Goal: Task Accomplishment & Management: Manage account settings

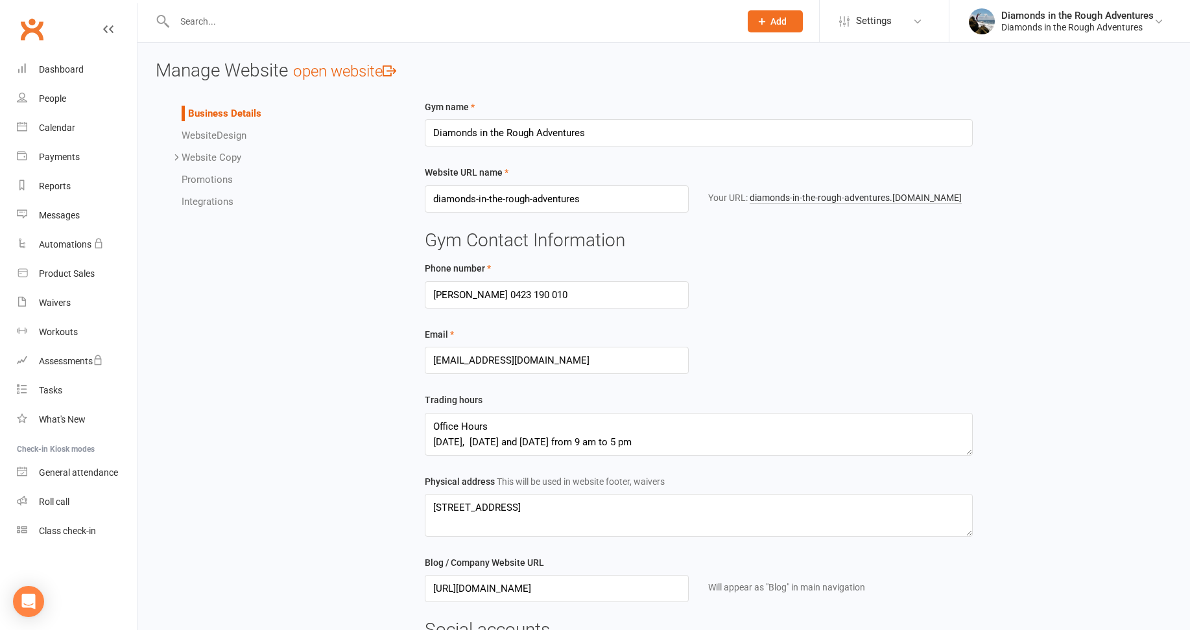
click at [191, 18] on input "text" at bounding box center [450, 21] width 560 height 18
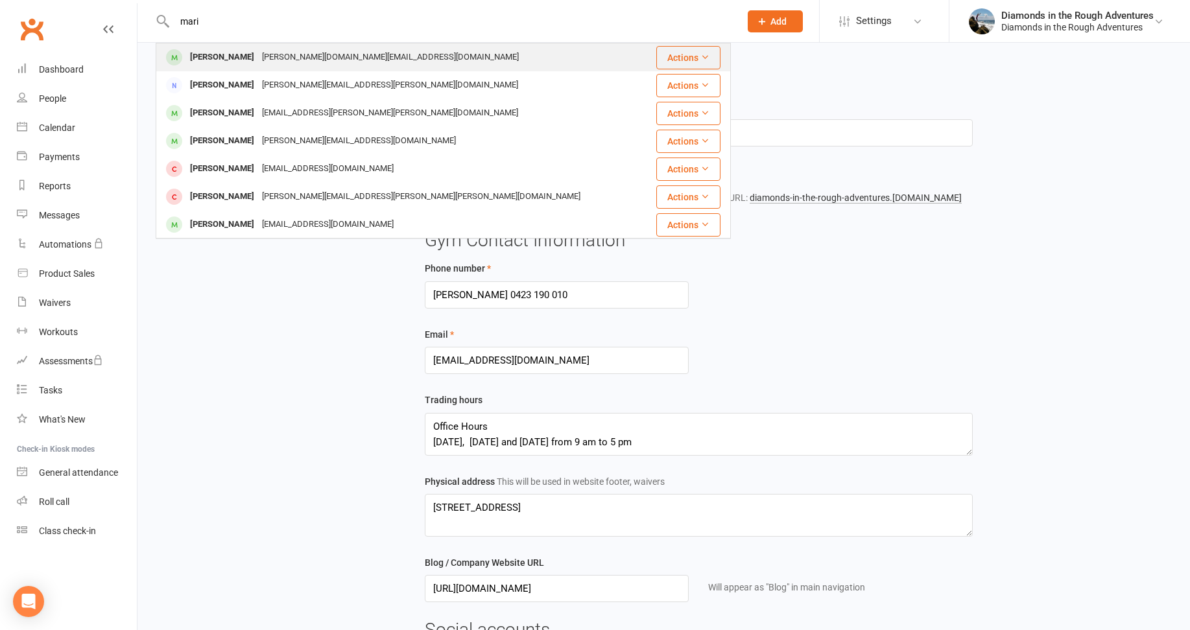
type input "mari"
click at [303, 54] on div "[PERSON_NAME][DOMAIN_NAME][EMAIL_ADDRESS][DOMAIN_NAME]" at bounding box center [390, 57] width 264 height 19
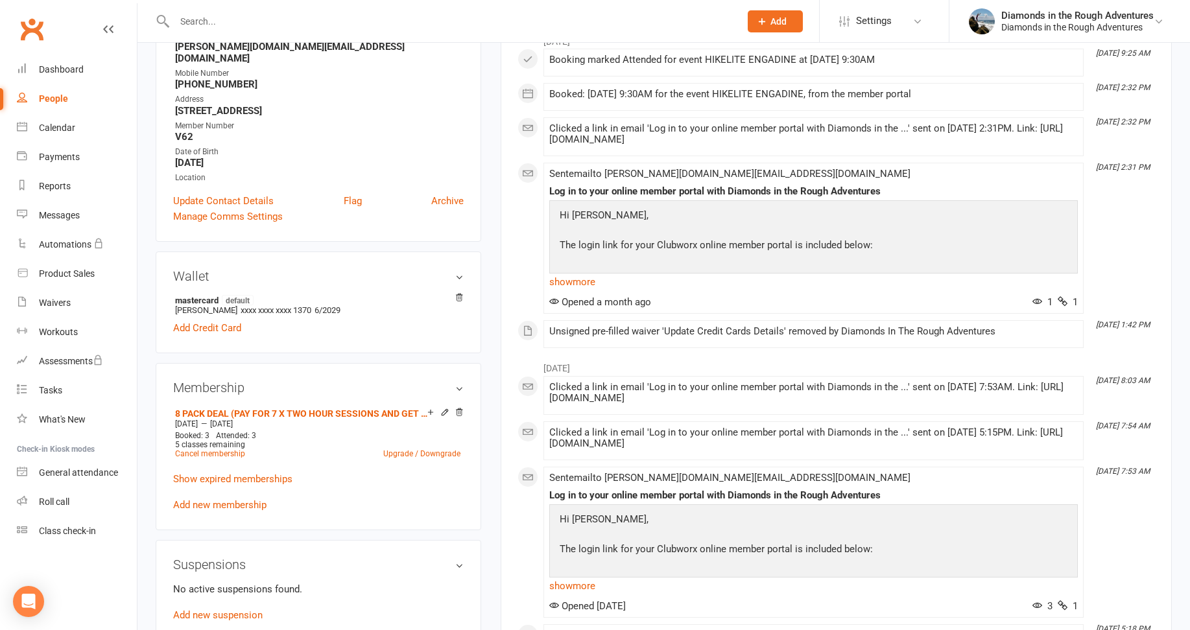
scroll to position [259, 0]
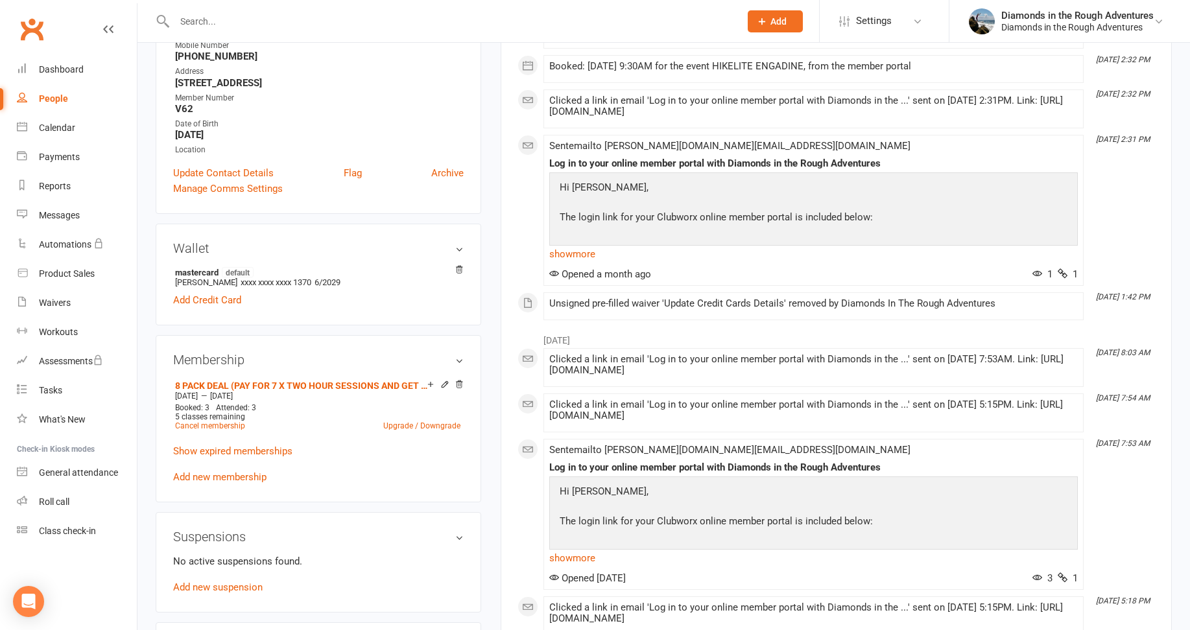
click at [443, 381] on icon at bounding box center [445, 384] width 6 height 6
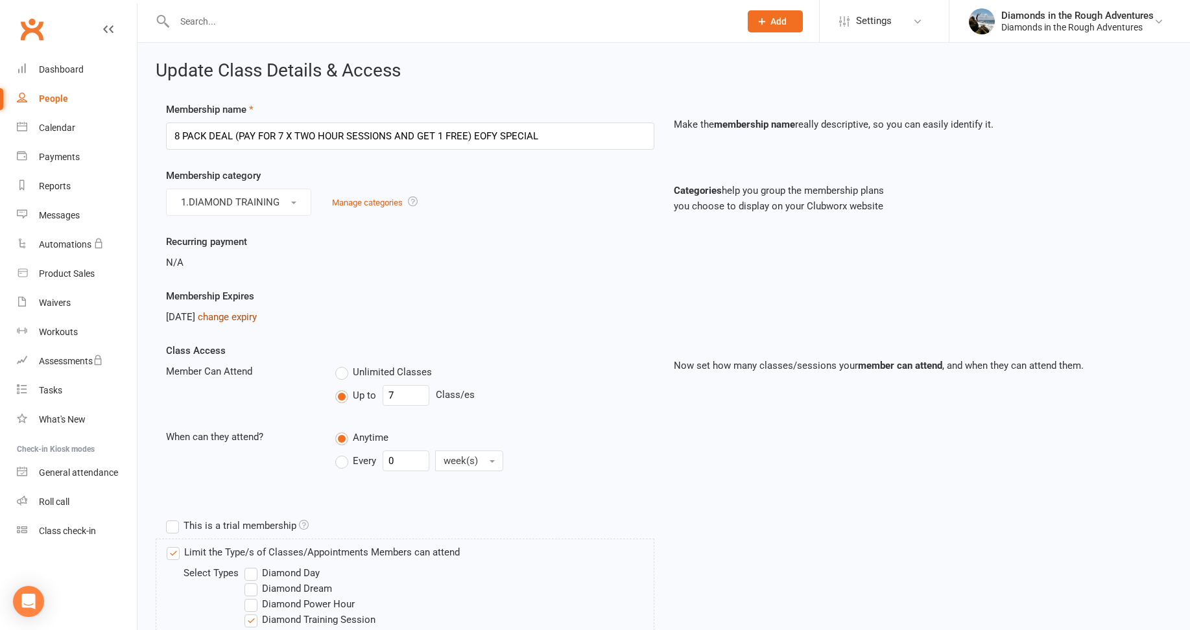
click at [256, 317] on link "change expiry" at bounding box center [227, 317] width 59 height 12
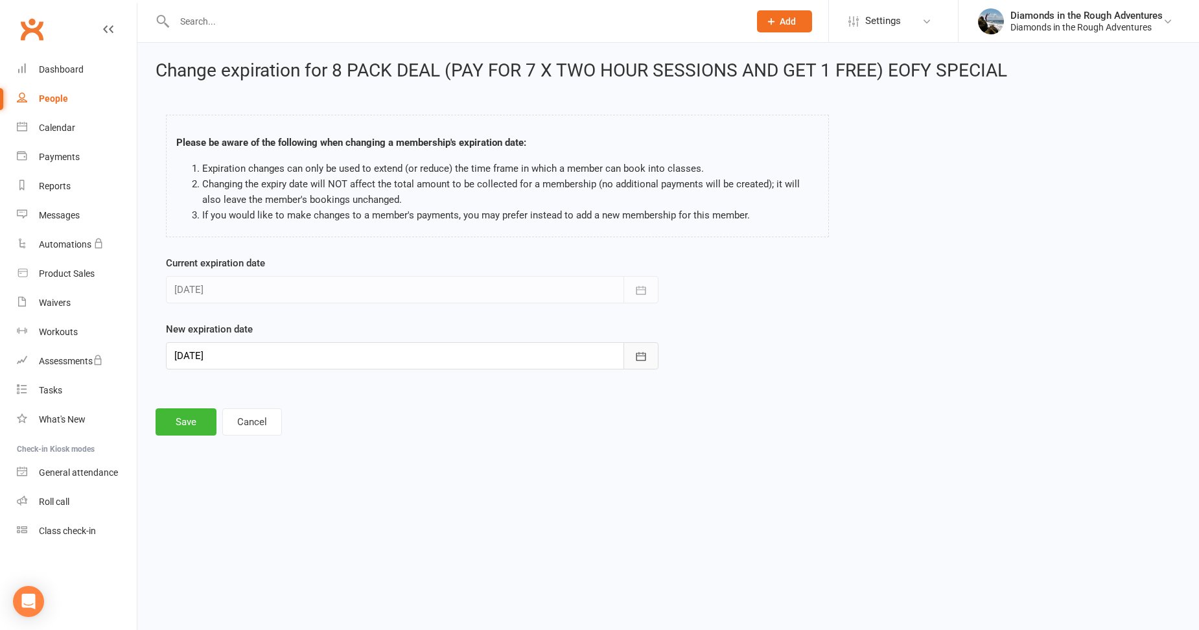
click at [639, 356] on icon "button" at bounding box center [642, 356] width 10 height 8
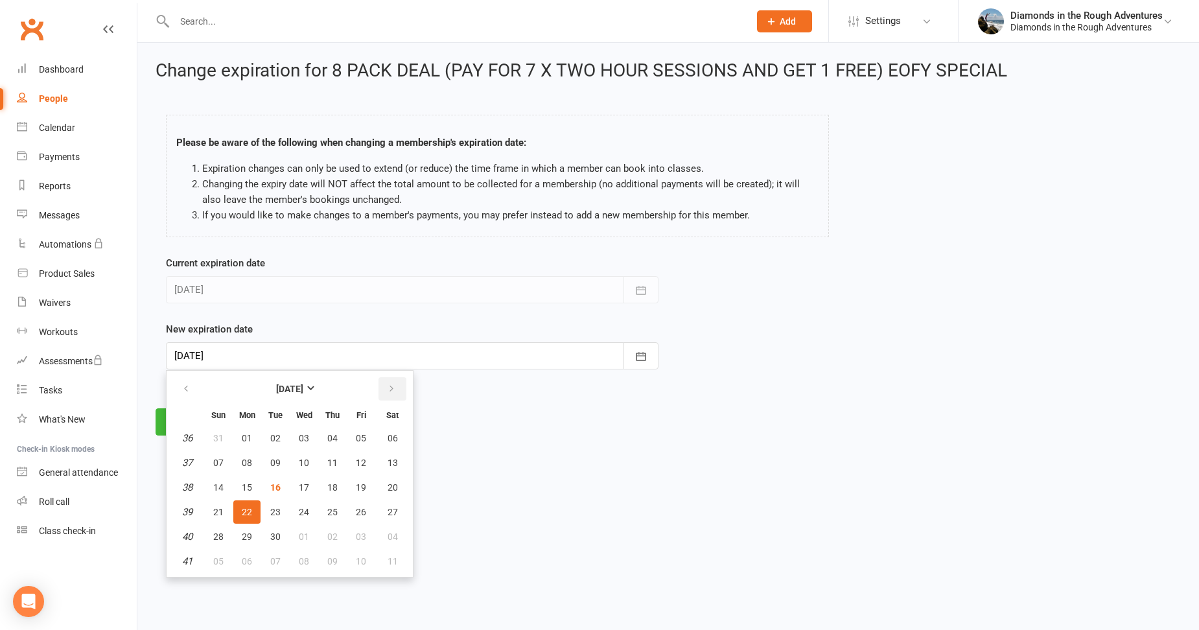
click at [388, 386] on icon "button" at bounding box center [391, 389] width 9 height 10
click at [386, 506] on button "22" at bounding box center [392, 511] width 33 height 23
type input "[DATE]"
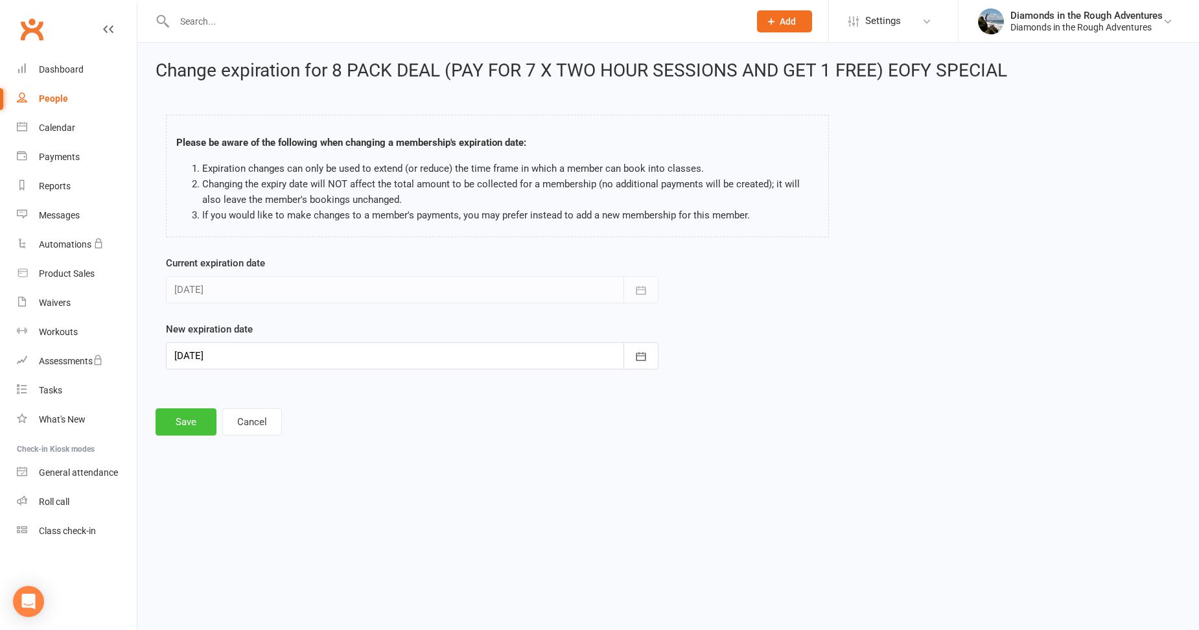
click at [183, 420] on button "Save" at bounding box center [186, 421] width 61 height 27
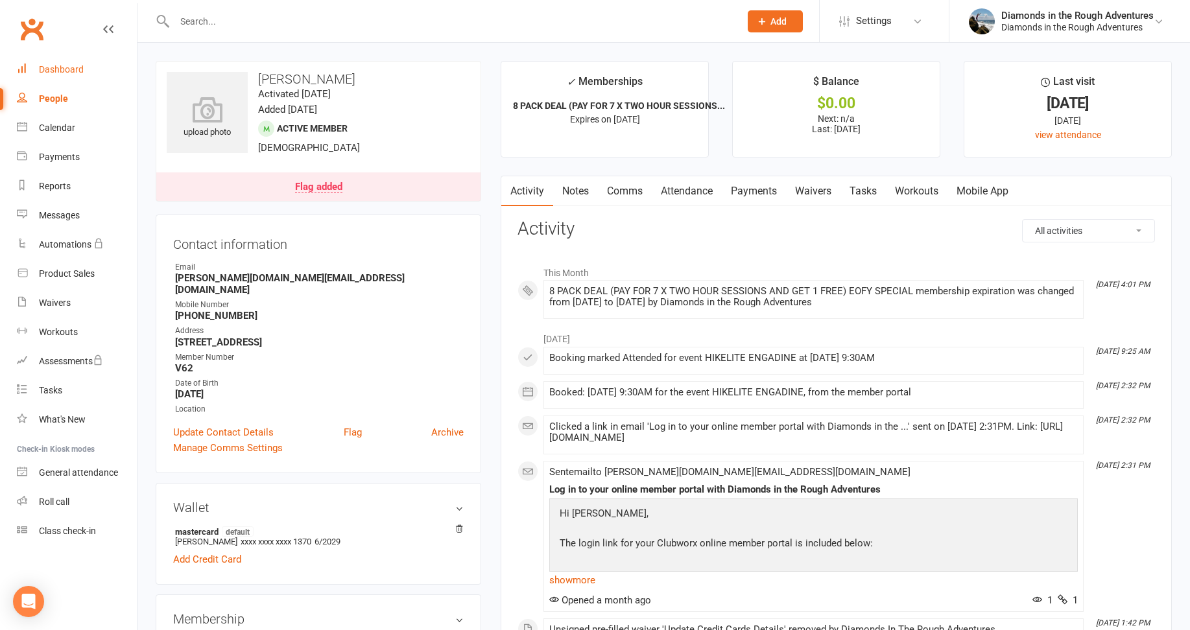
click at [57, 70] on div "Dashboard" at bounding box center [61, 69] width 45 height 10
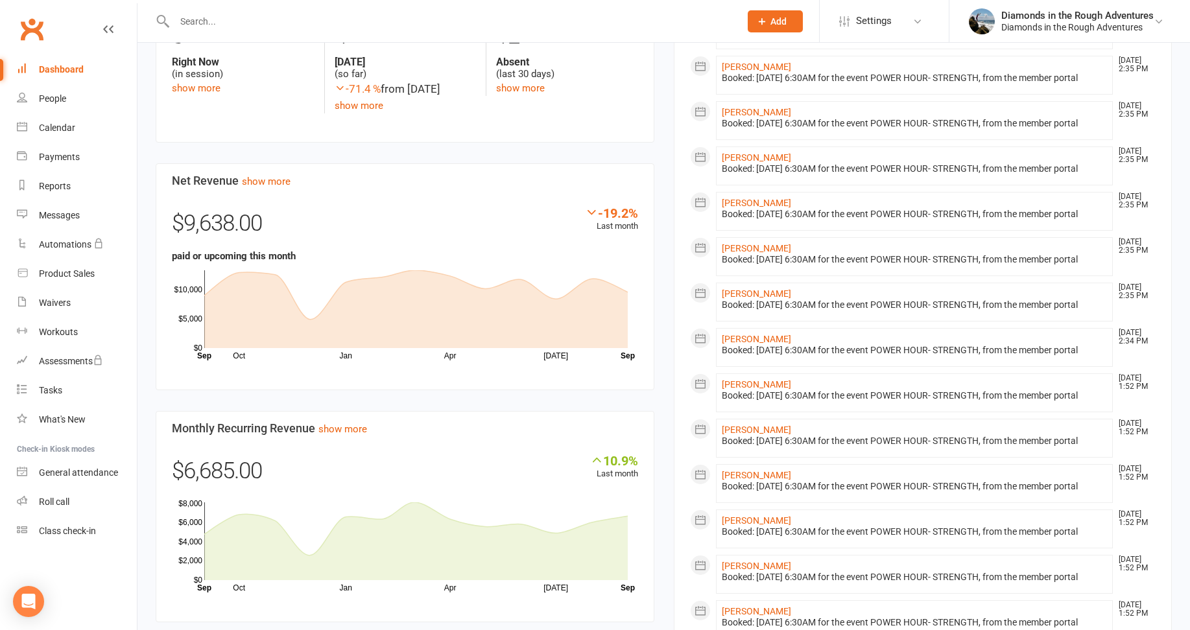
scroll to position [648, 0]
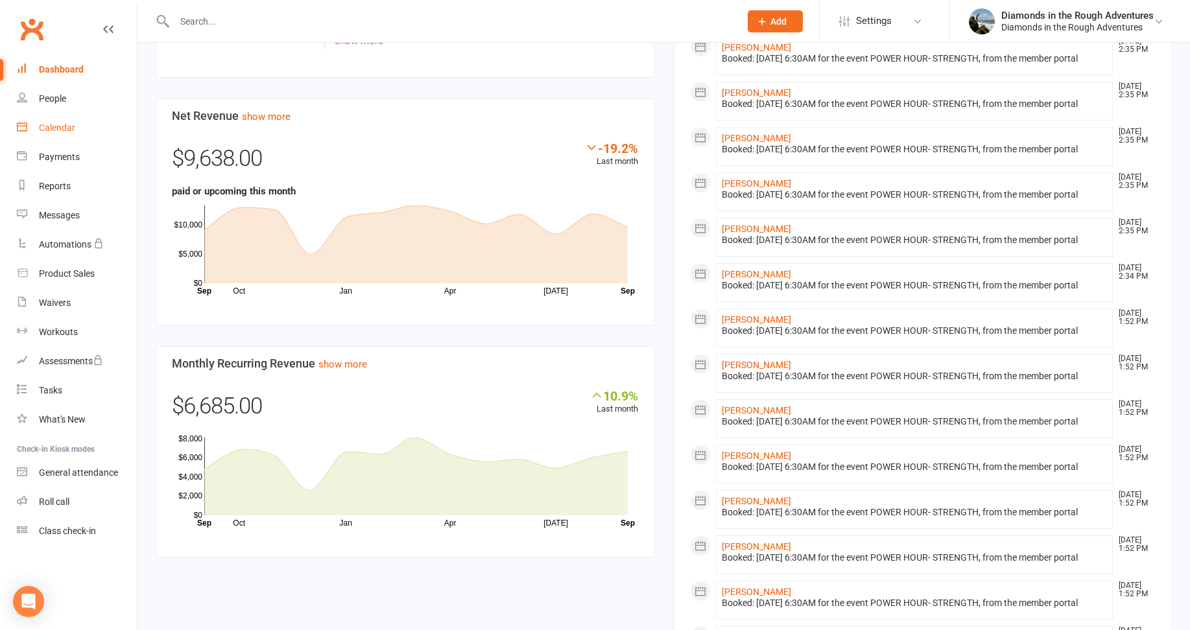
click at [48, 124] on div "Calendar" at bounding box center [57, 128] width 36 height 10
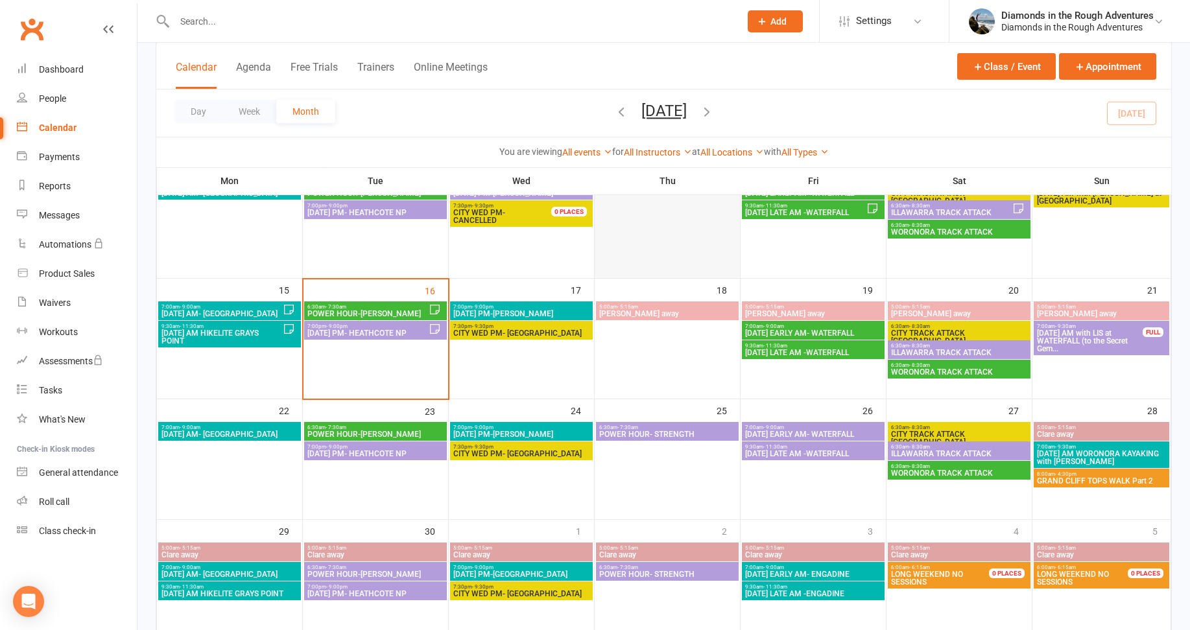
scroll to position [259, 0]
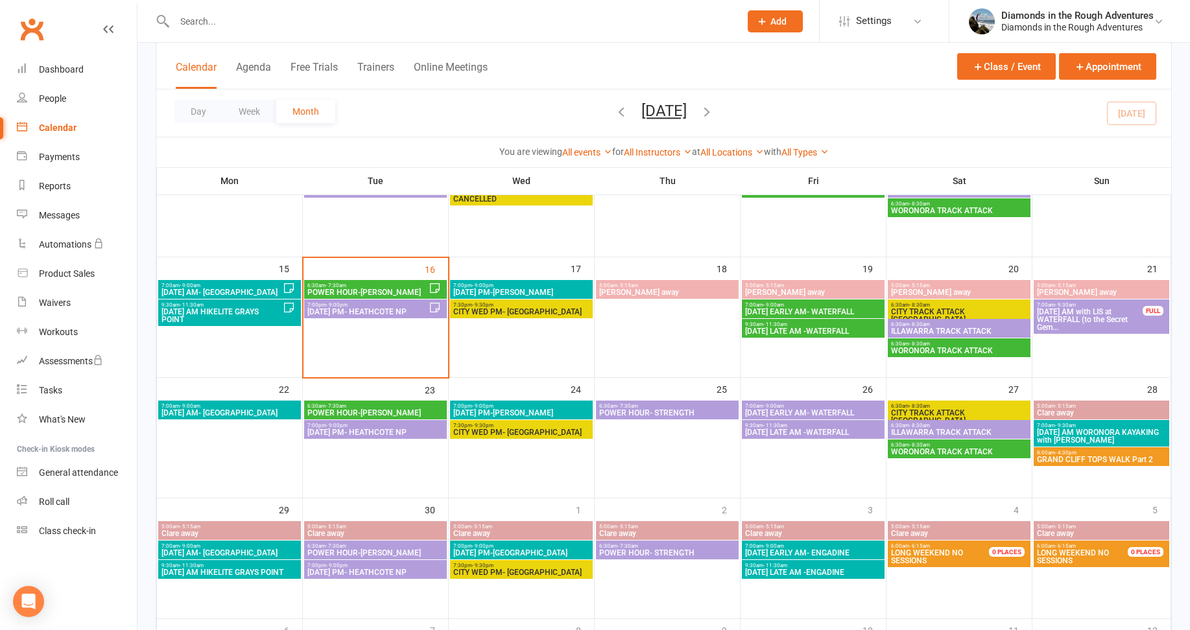
click at [661, 412] on span "POWER HOUR- STRENGTH" at bounding box center [666, 413] width 137 height 8
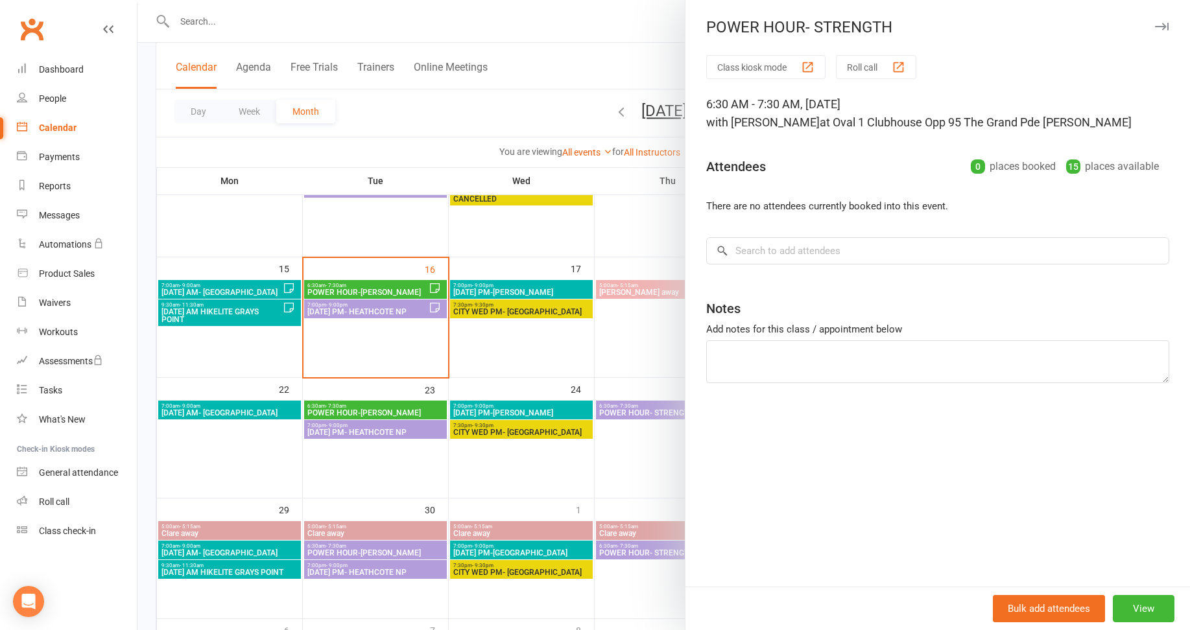
click at [509, 362] on div at bounding box center [663, 315] width 1052 height 630
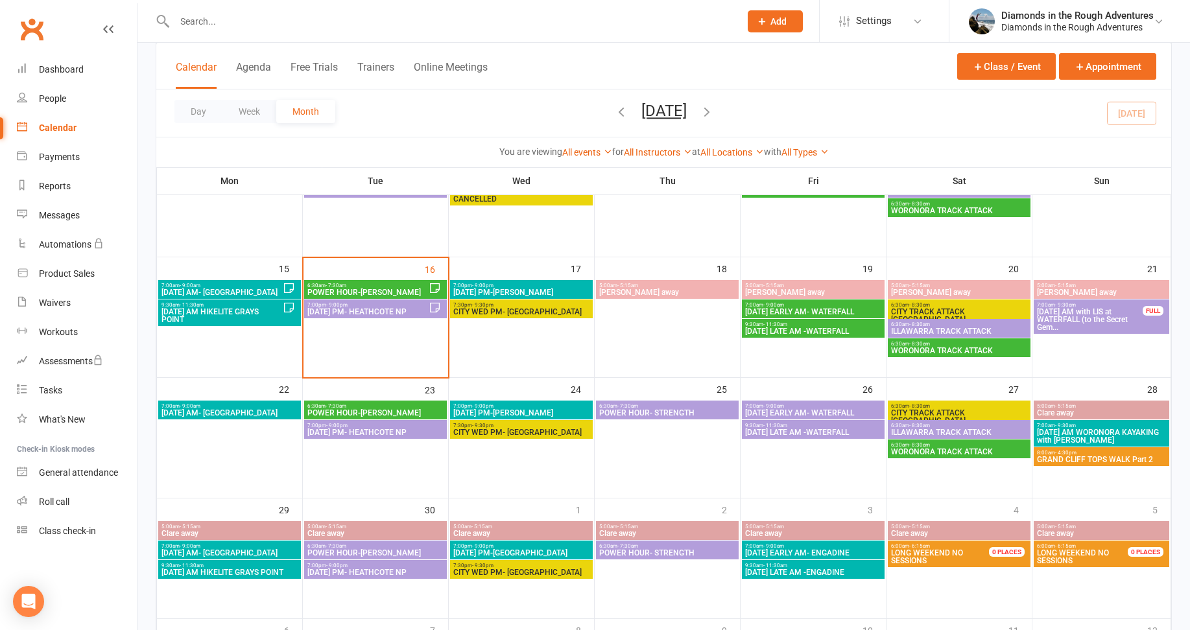
click at [676, 550] on span "POWER HOUR- STRENGTH" at bounding box center [666, 553] width 137 height 8
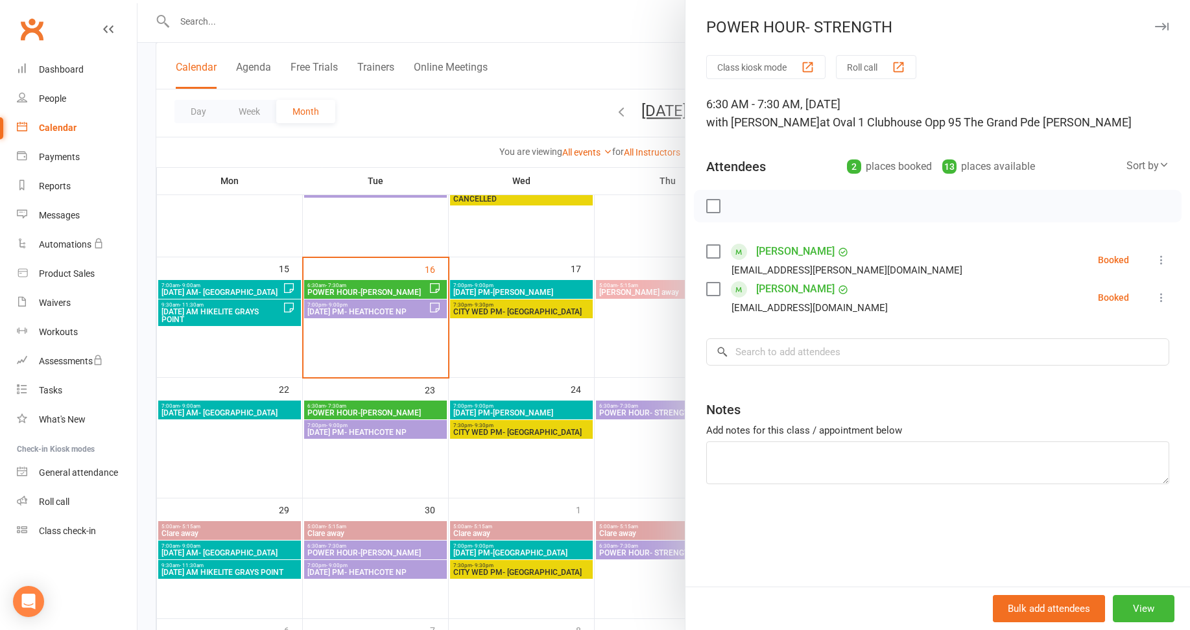
click at [626, 344] on div at bounding box center [663, 315] width 1052 height 630
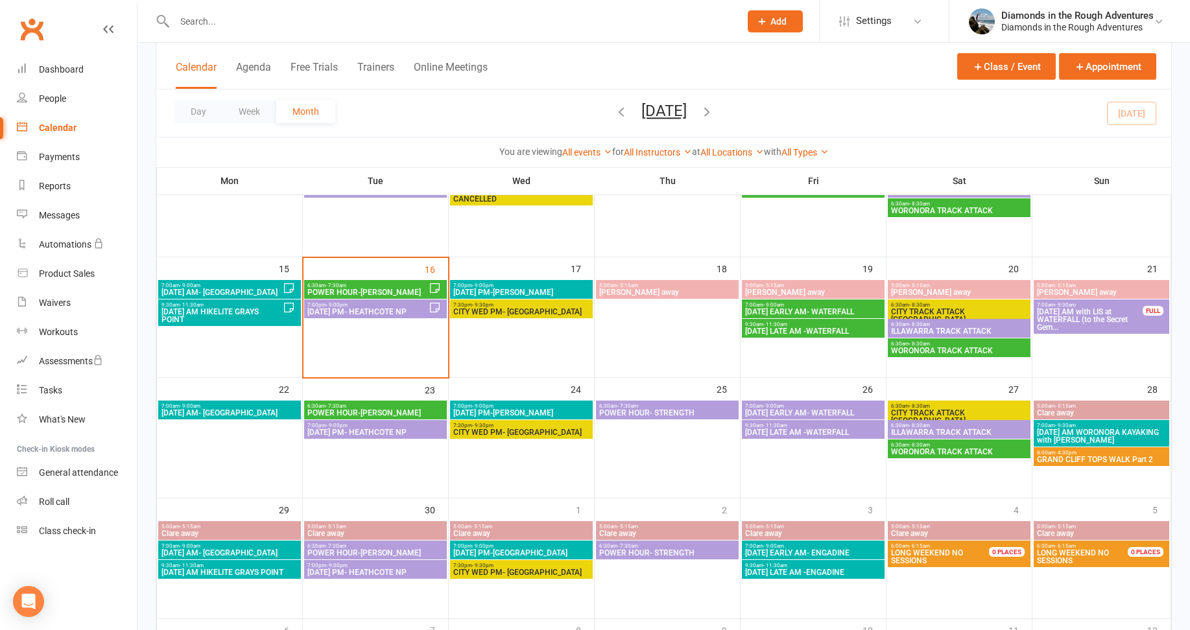
click at [643, 409] on span "POWER HOUR- STRENGTH" at bounding box center [666, 413] width 137 height 8
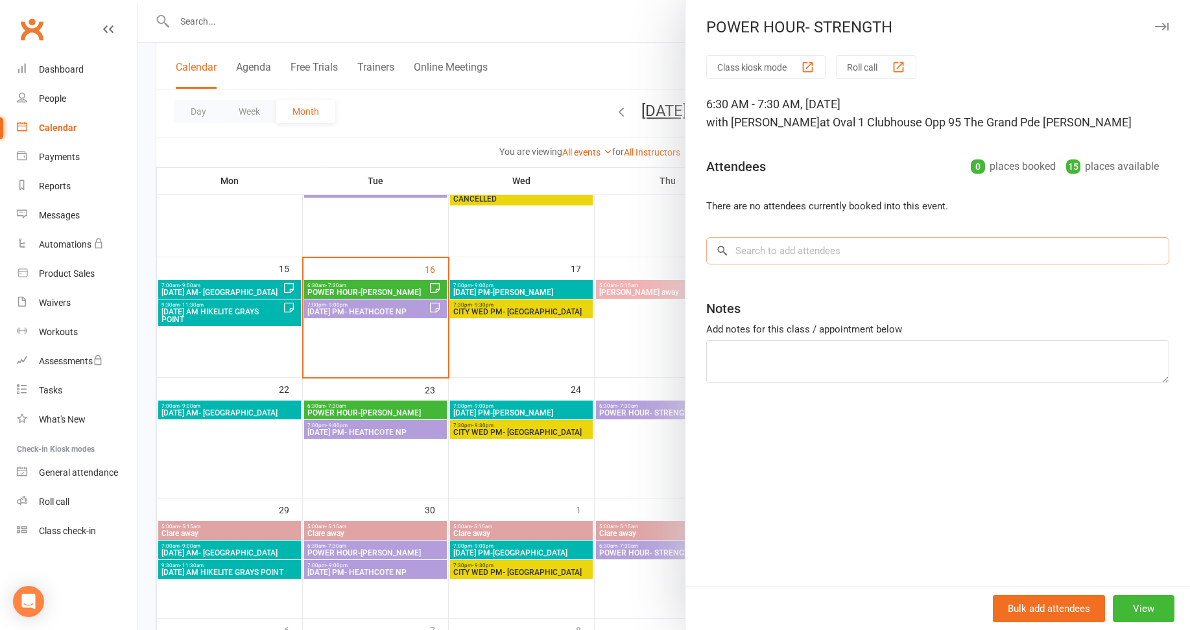
click at [756, 251] on input "search" at bounding box center [937, 250] width 463 height 27
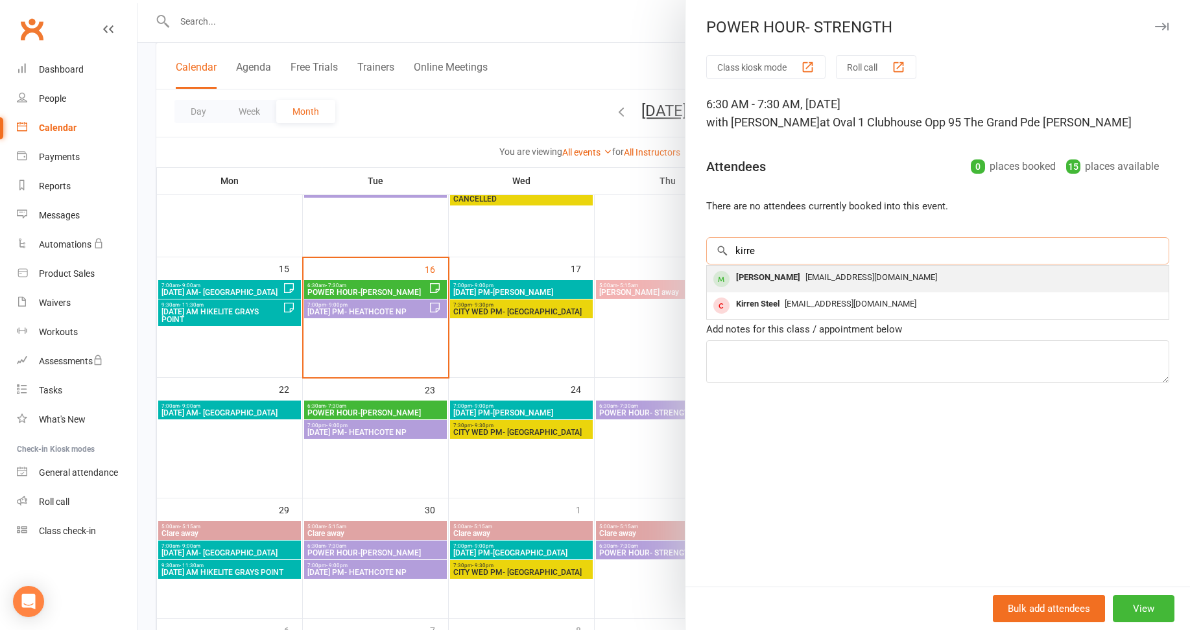
type input "kirre"
click at [770, 277] on div "[PERSON_NAME]" at bounding box center [768, 277] width 75 height 19
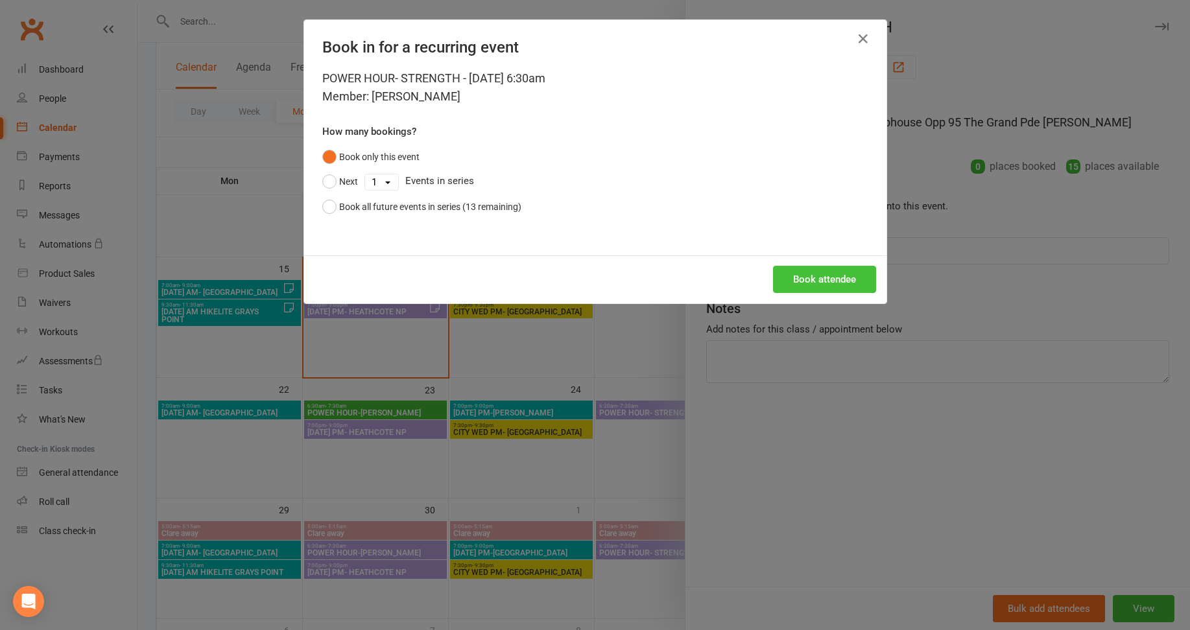
click at [816, 279] on button "Book attendee" at bounding box center [824, 279] width 103 height 27
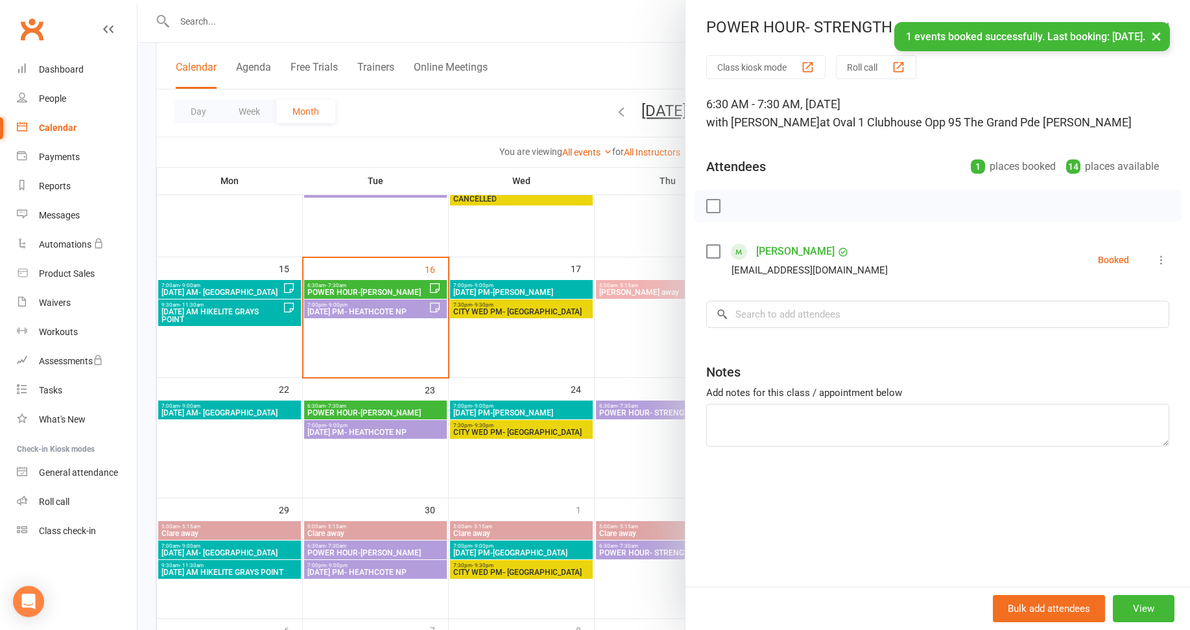
click at [1155, 257] on icon at bounding box center [1161, 259] width 13 height 13
click at [1071, 311] on link "Remove" at bounding box center [1098, 311] width 139 height 26
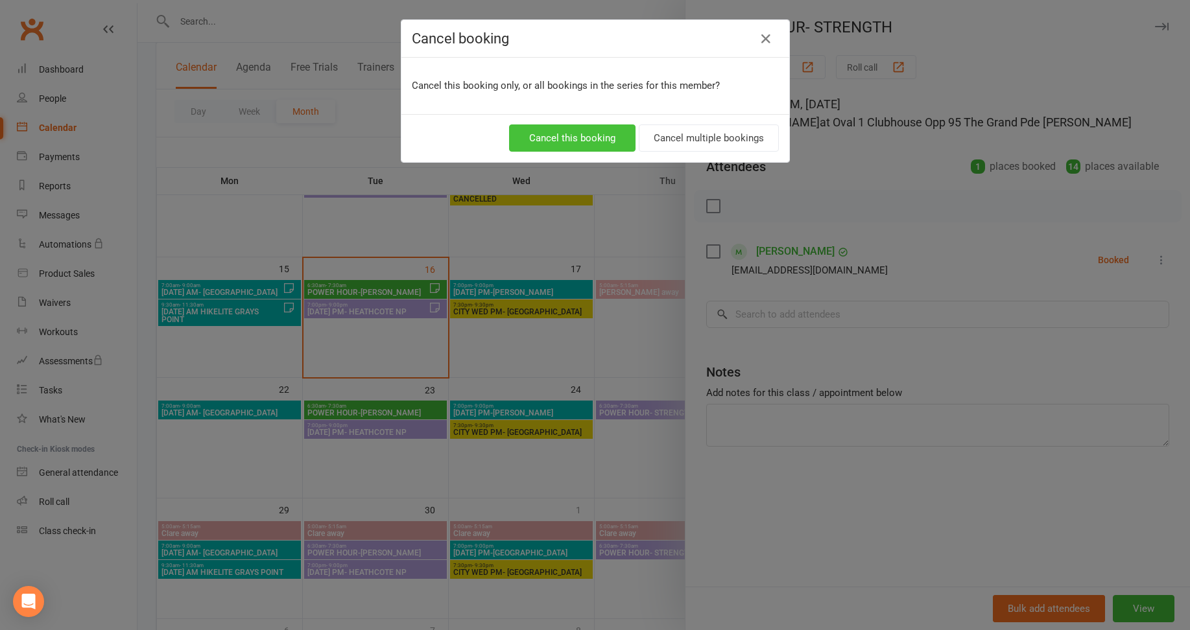
click at [572, 136] on button "Cancel this booking" at bounding box center [572, 137] width 126 height 27
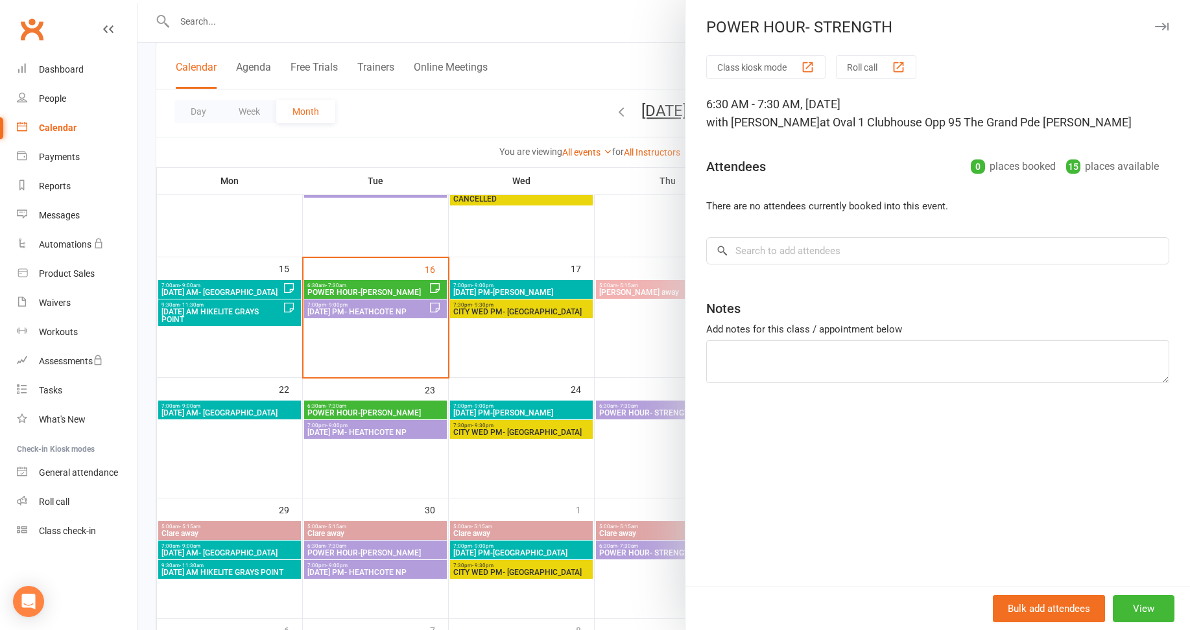
click at [429, 111] on div at bounding box center [663, 315] width 1052 height 630
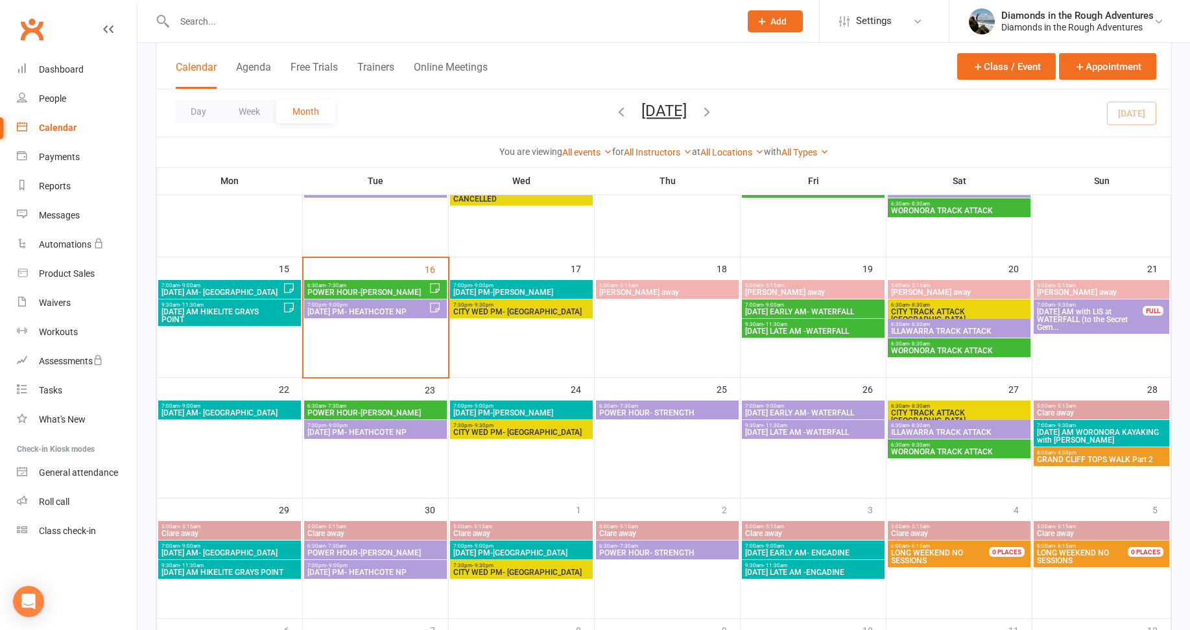
click at [666, 552] on span "POWER HOUR- STRENGTH" at bounding box center [666, 553] width 137 height 8
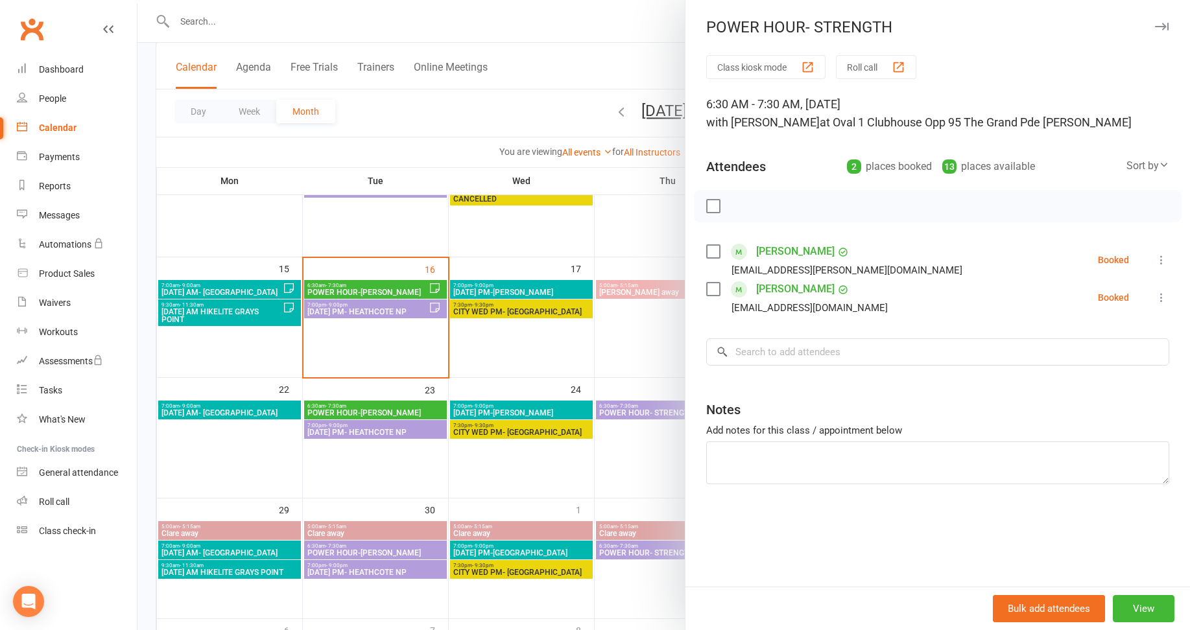
click at [229, 223] on div at bounding box center [663, 315] width 1052 height 630
